Goal: Task Accomplishment & Management: Manage account settings

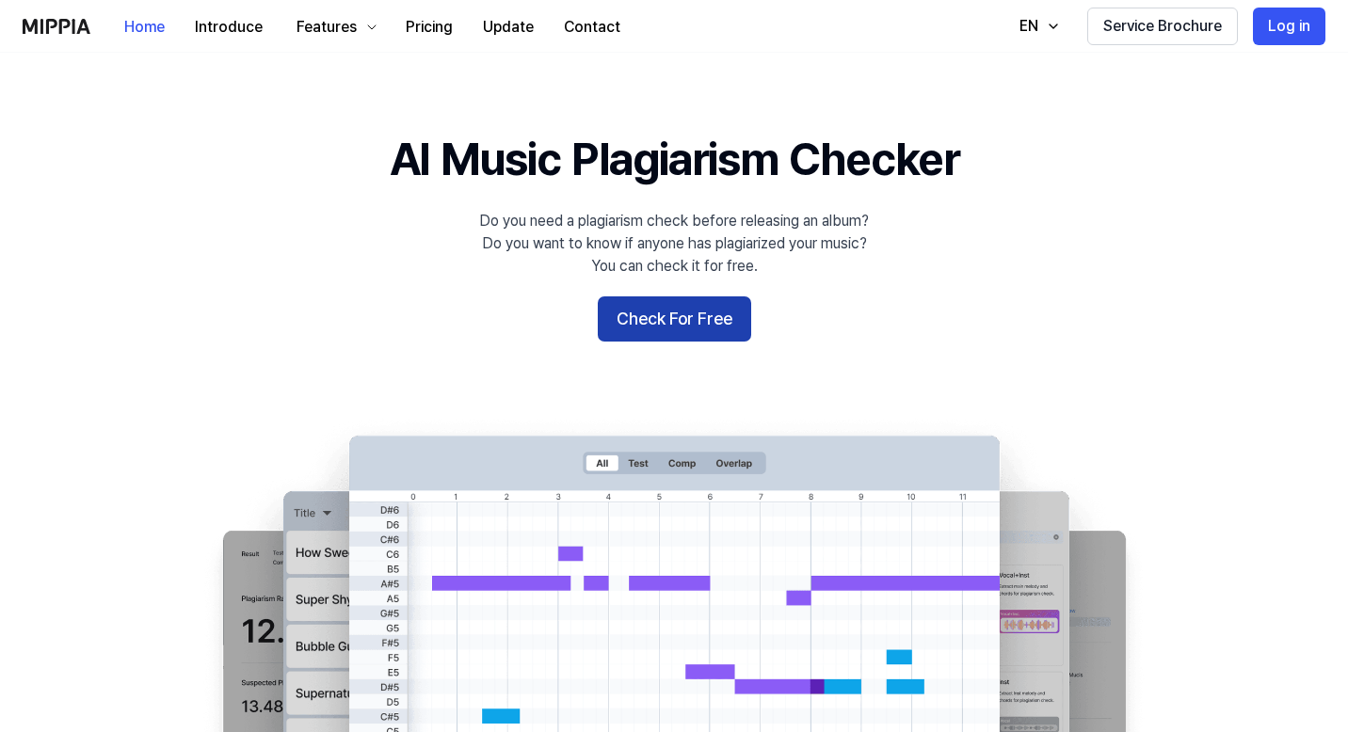
click at [722, 326] on button "Check For Free" at bounding box center [674, 319] width 153 height 45
click at [628, 344] on 배너 "AI Music Plagiarism Checker Do you need a plagiarism check before releasing an …" at bounding box center [674, 470] width 1348 height 684
click at [651, 317] on button "Check For Free" at bounding box center [674, 319] width 153 height 45
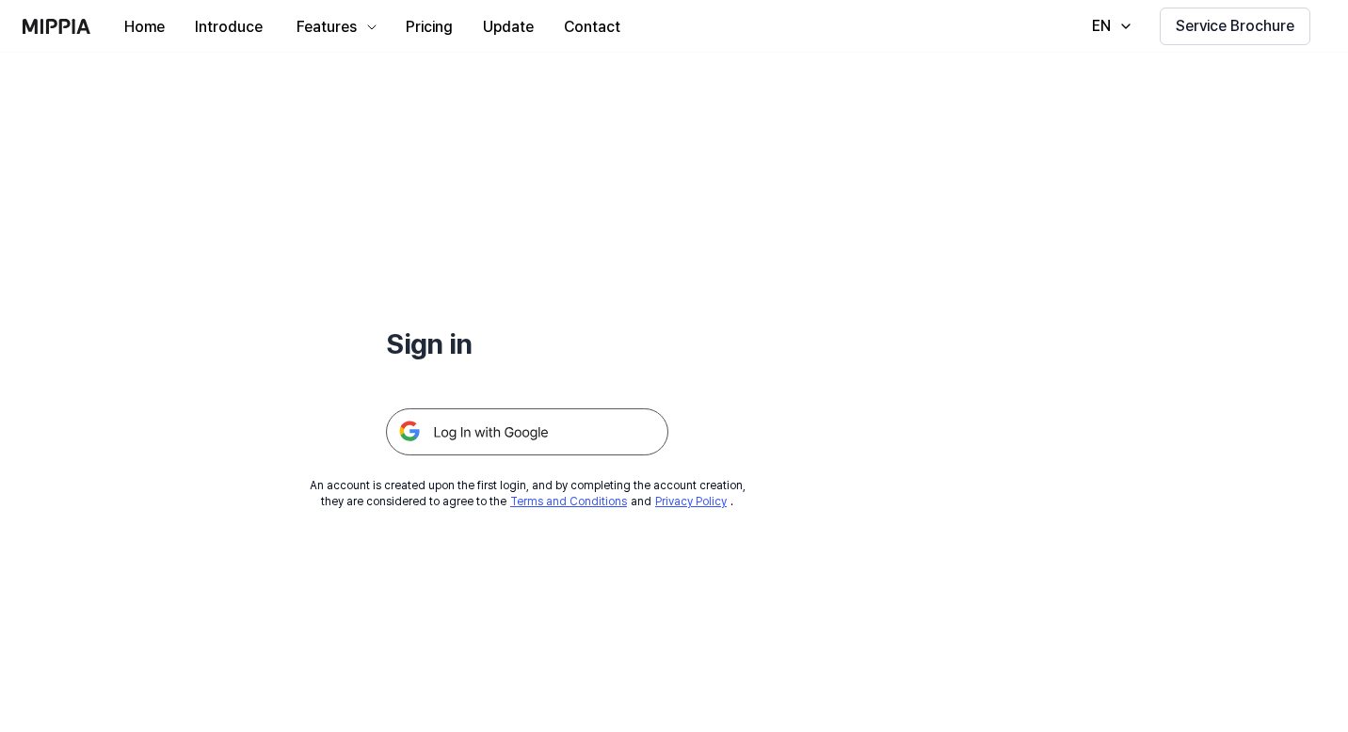
click at [528, 431] on img at bounding box center [527, 432] width 282 height 47
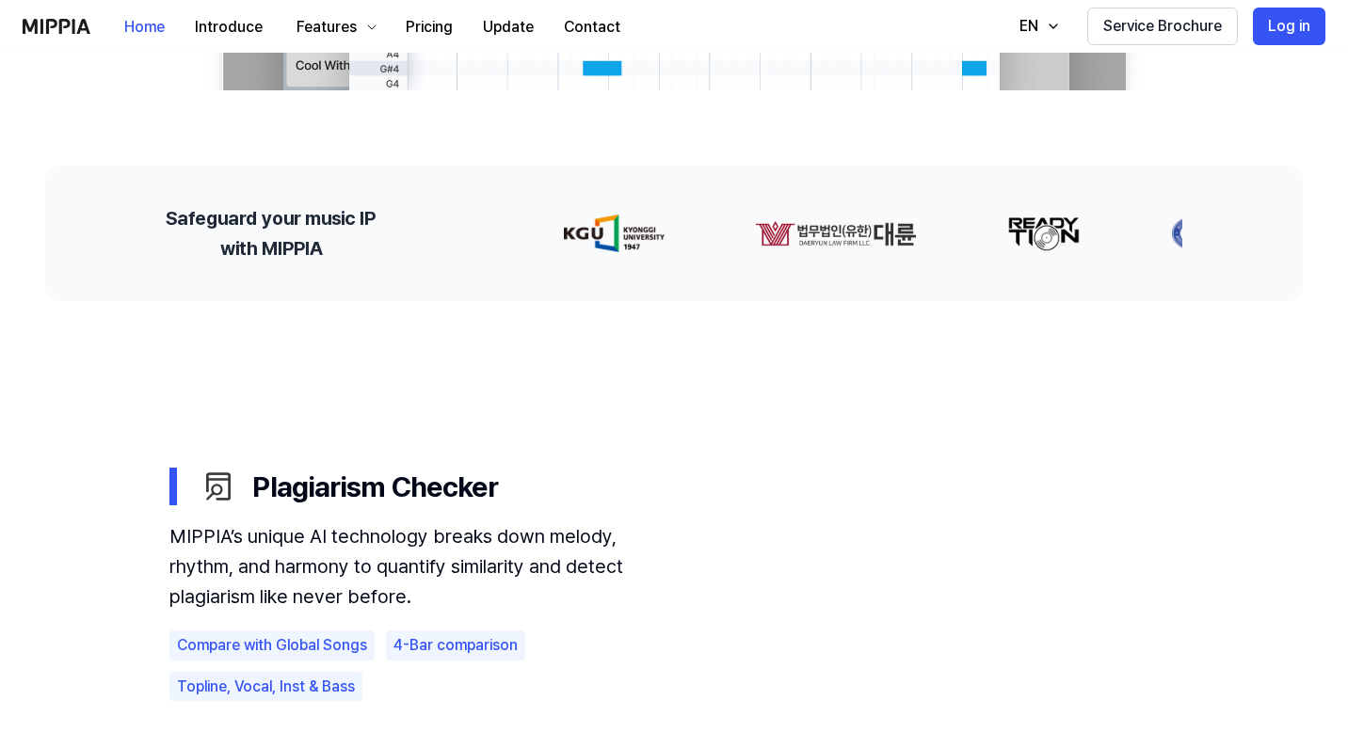
scroll to position [699, 0]
